Goal: Find specific page/section: Find specific page/section

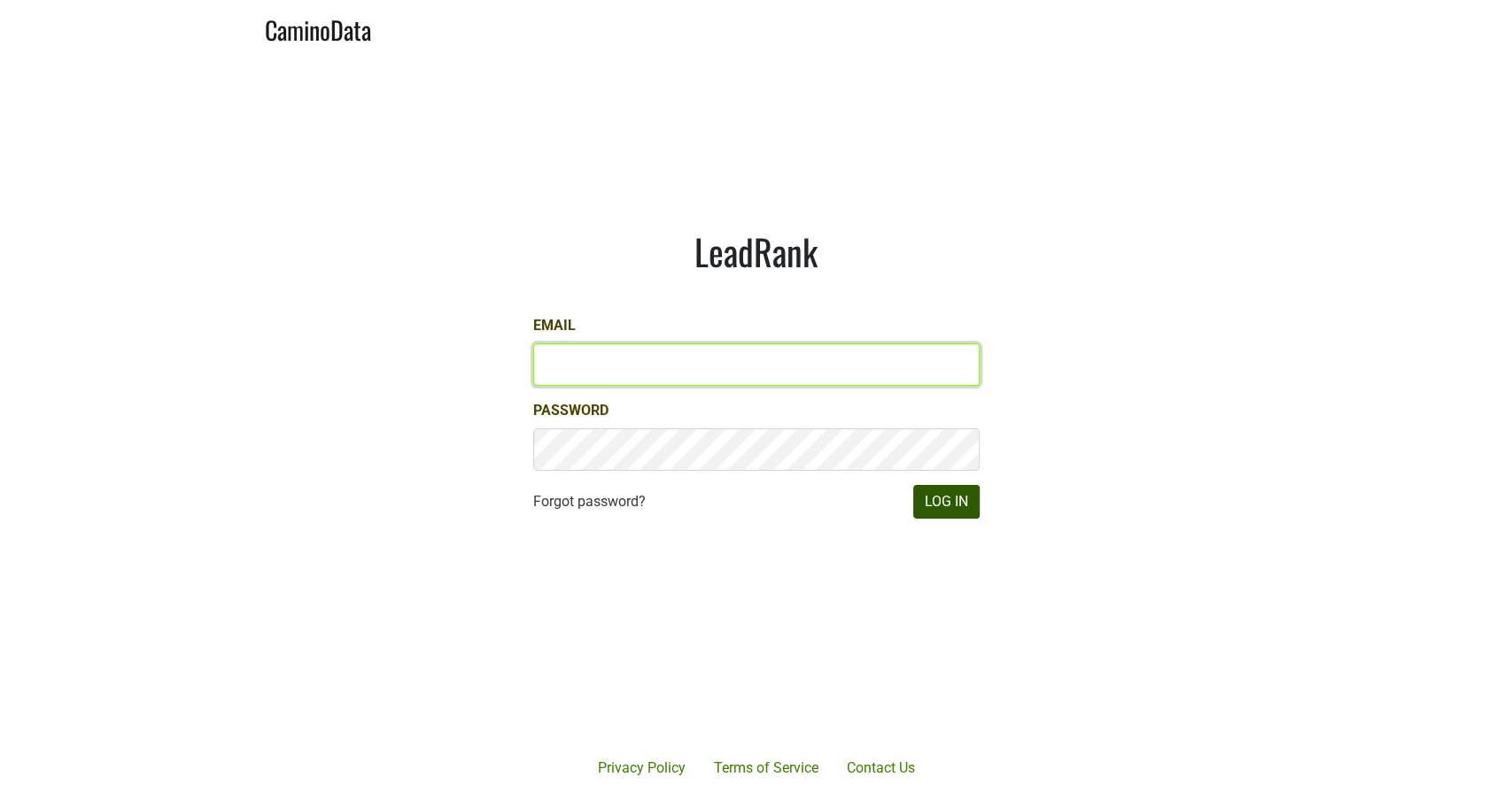
type input "michele@dumol.com"
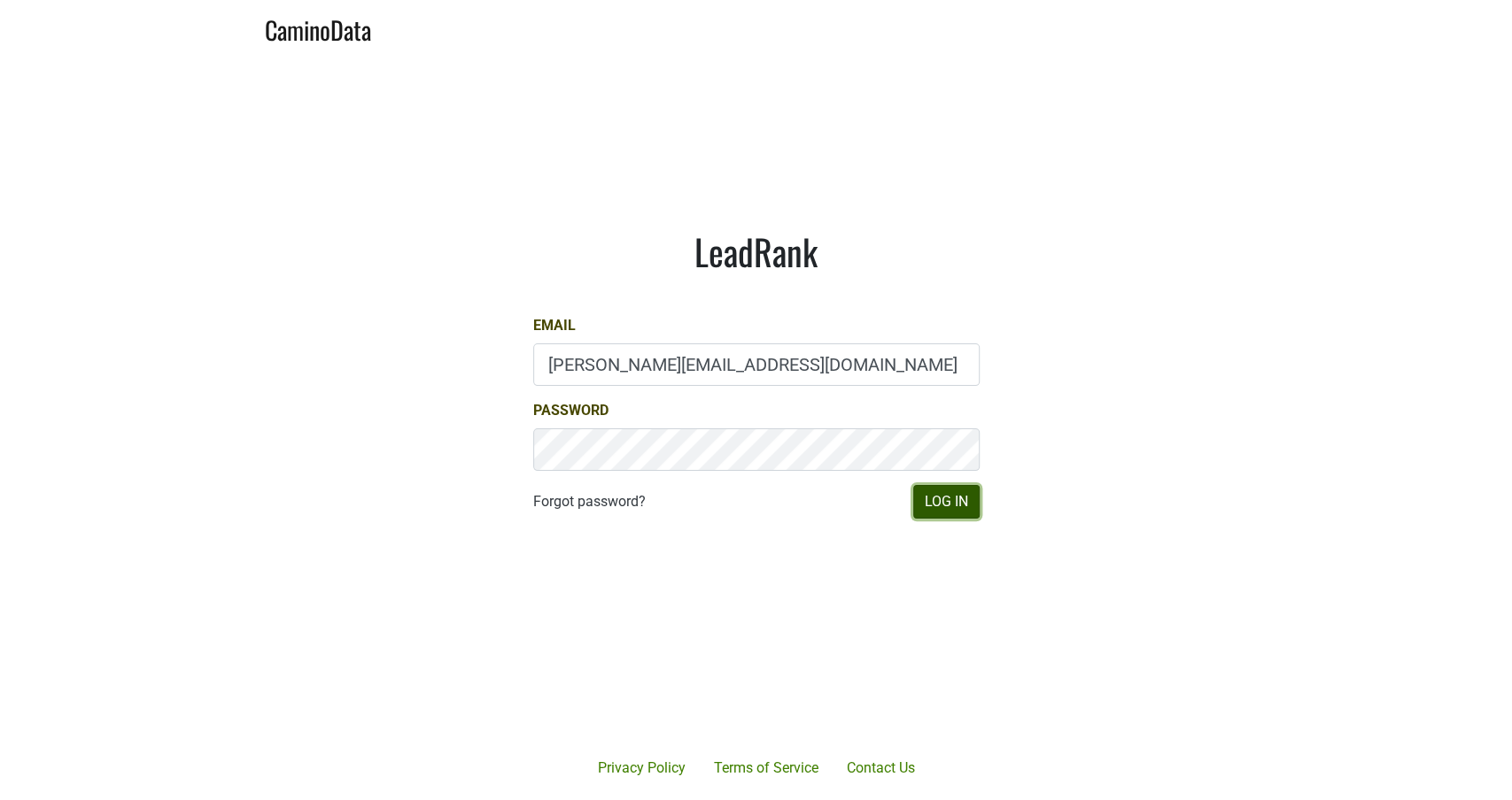
click at [941, 500] on button "Log In" at bounding box center [945, 501] width 66 height 34
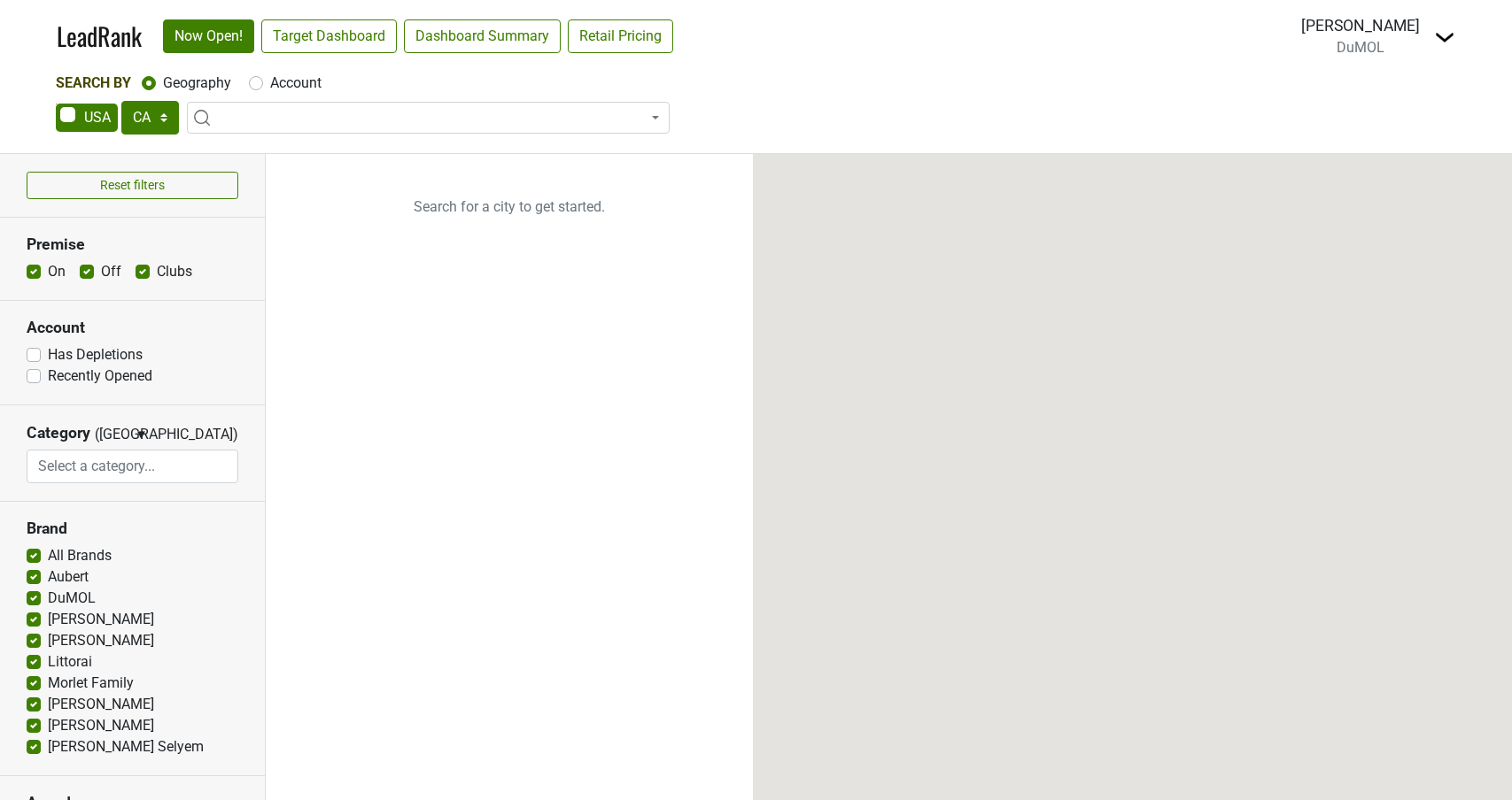
select select "CA"
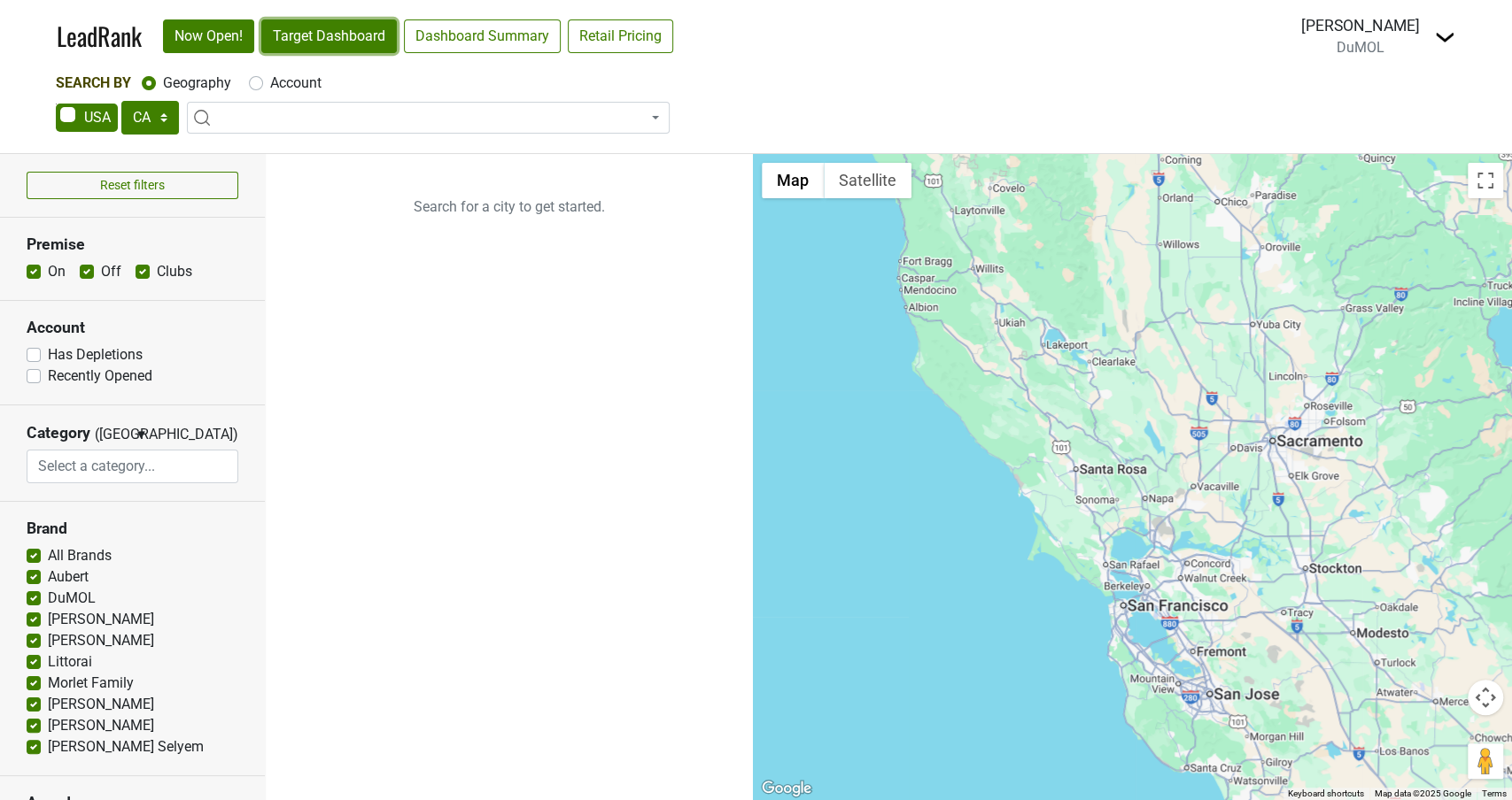
click at [339, 36] on link "Target Dashboard" at bounding box center [328, 35] width 135 height 34
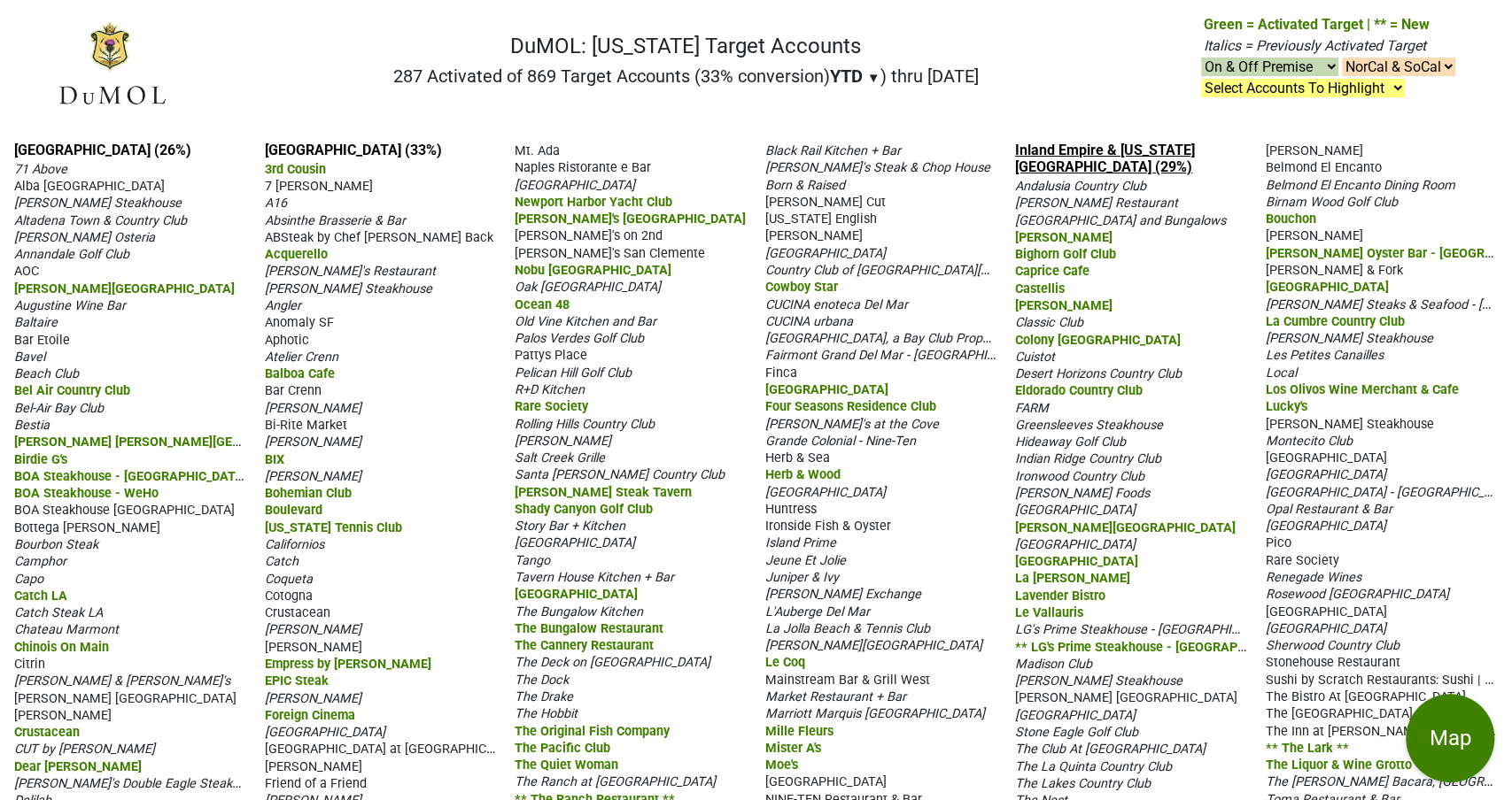
click at [1093, 175] on link "Inland Empire & California Desert (29%)" at bounding box center [1105, 158] width 179 height 34
